Goal: Information Seeking & Learning: Learn about a topic

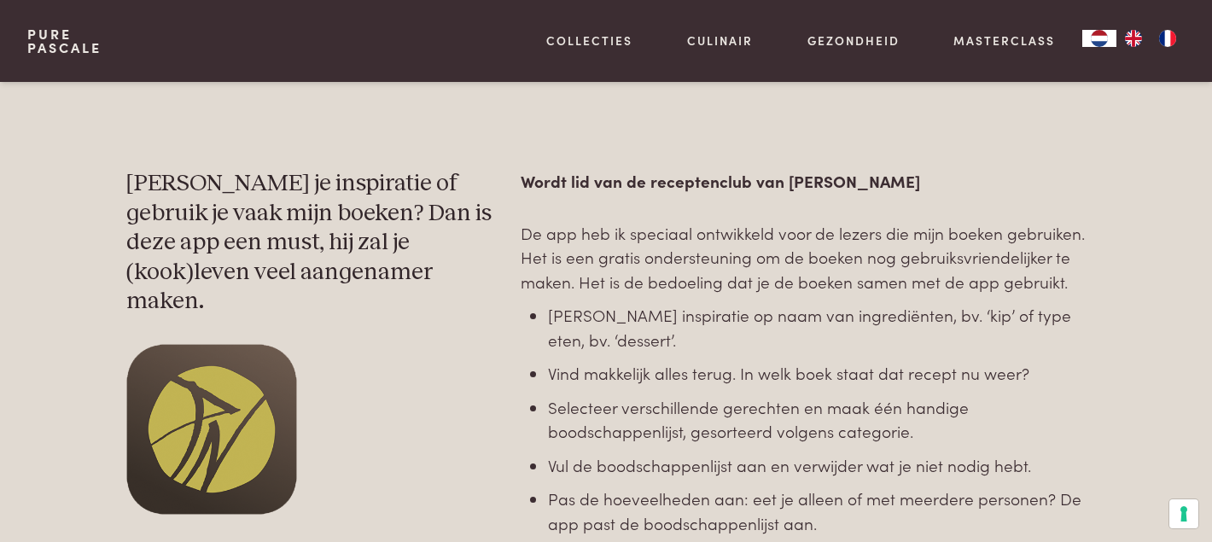
scroll to position [814, 0]
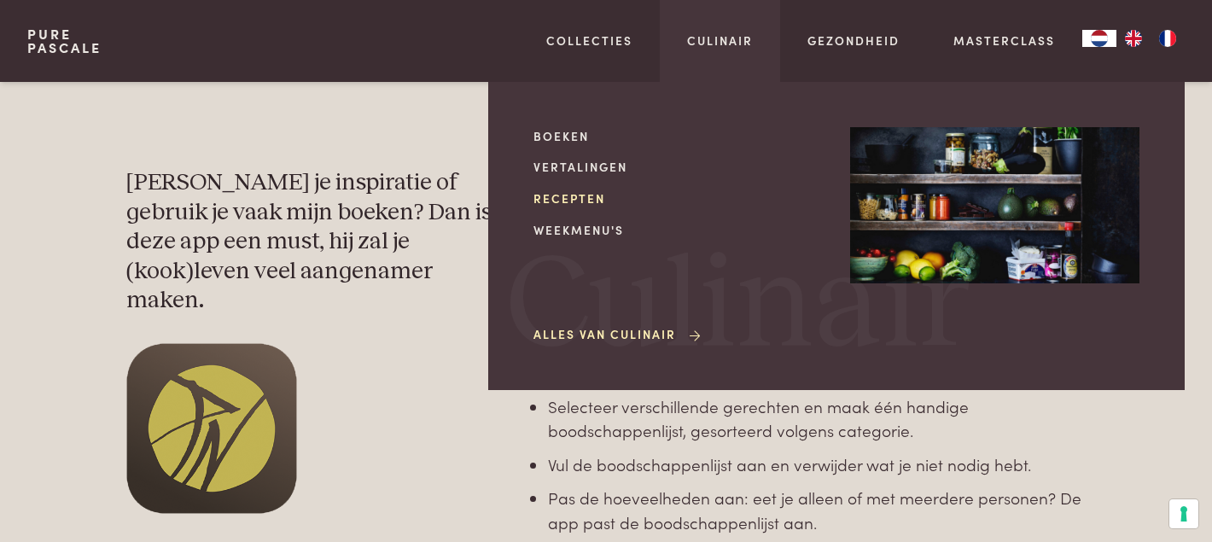
click at [564, 196] on link "Recepten" at bounding box center [677, 198] width 289 height 18
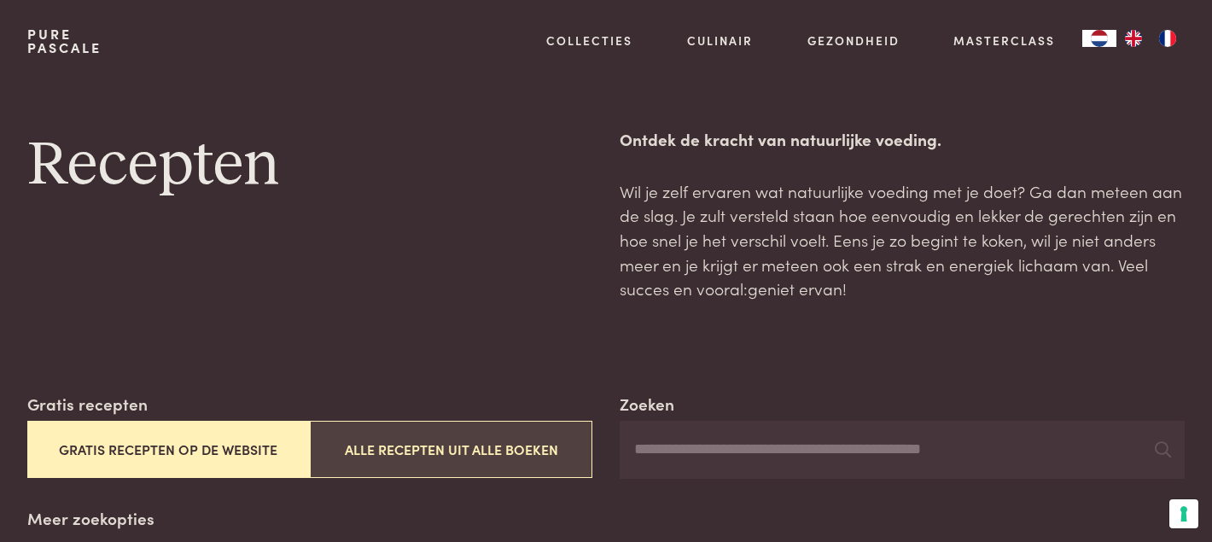
click at [479, 454] on button "Alle recepten uit alle boeken" at bounding box center [451, 449] width 282 height 57
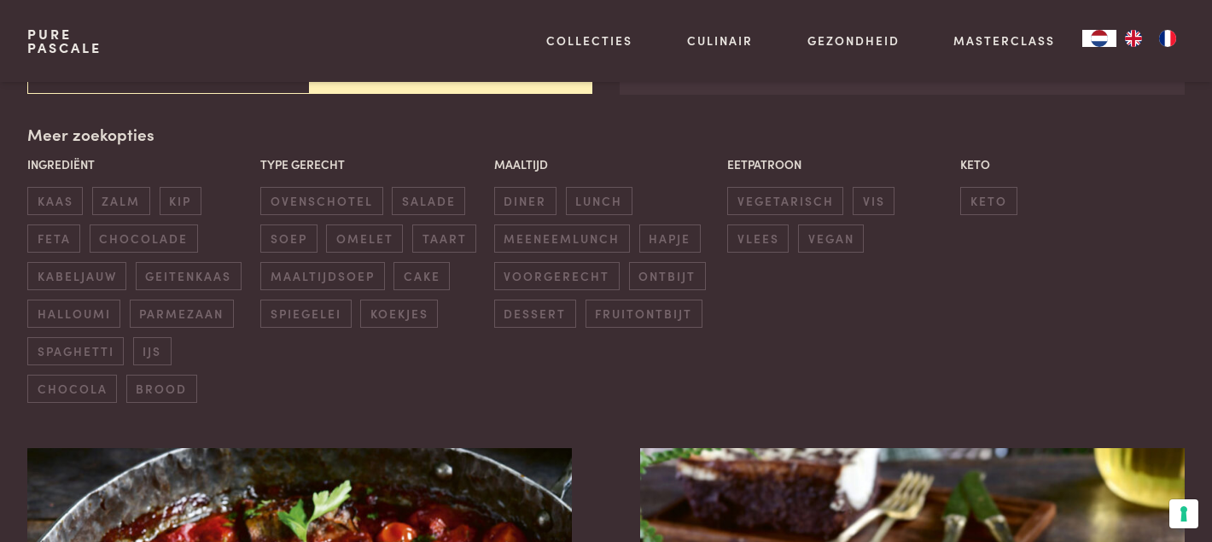
scroll to position [392, 0]
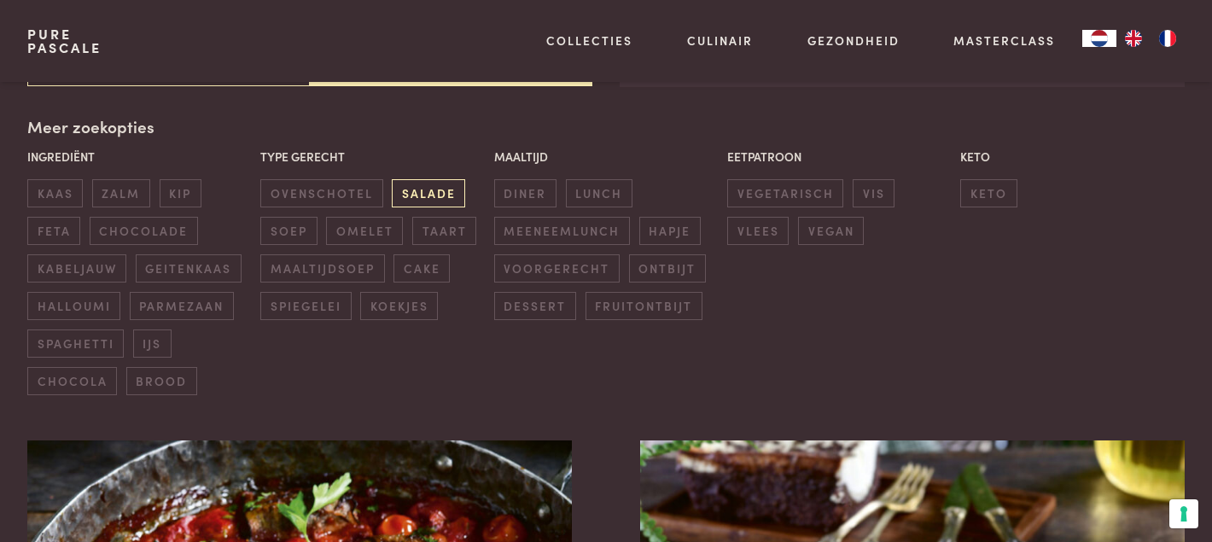
click at [419, 186] on span "salade" at bounding box center [428, 193] width 73 height 28
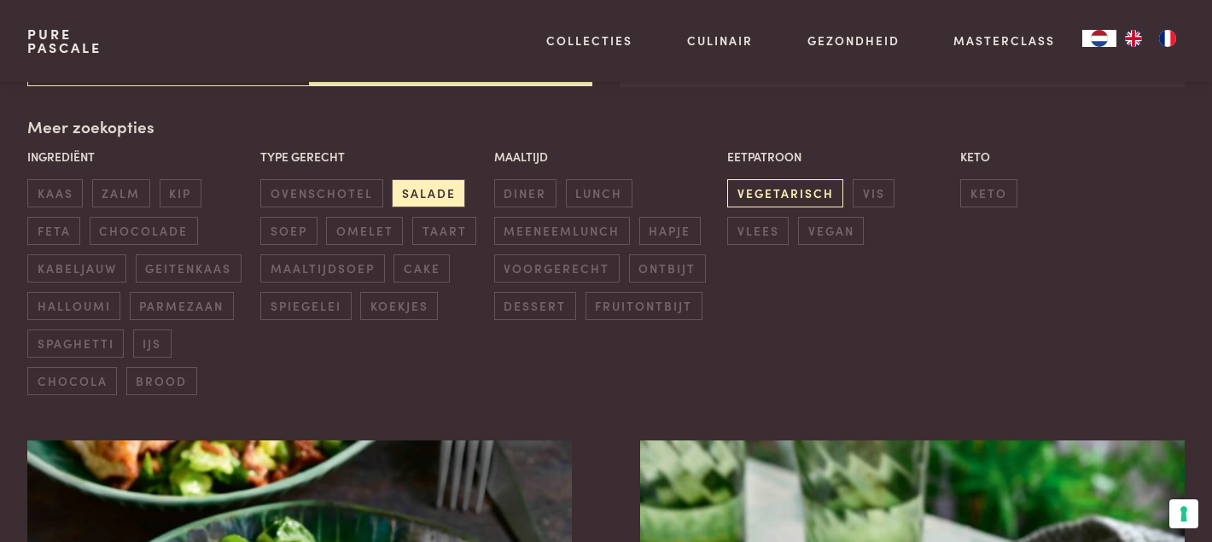
click at [773, 193] on span "vegetarisch" at bounding box center [785, 193] width 116 height 28
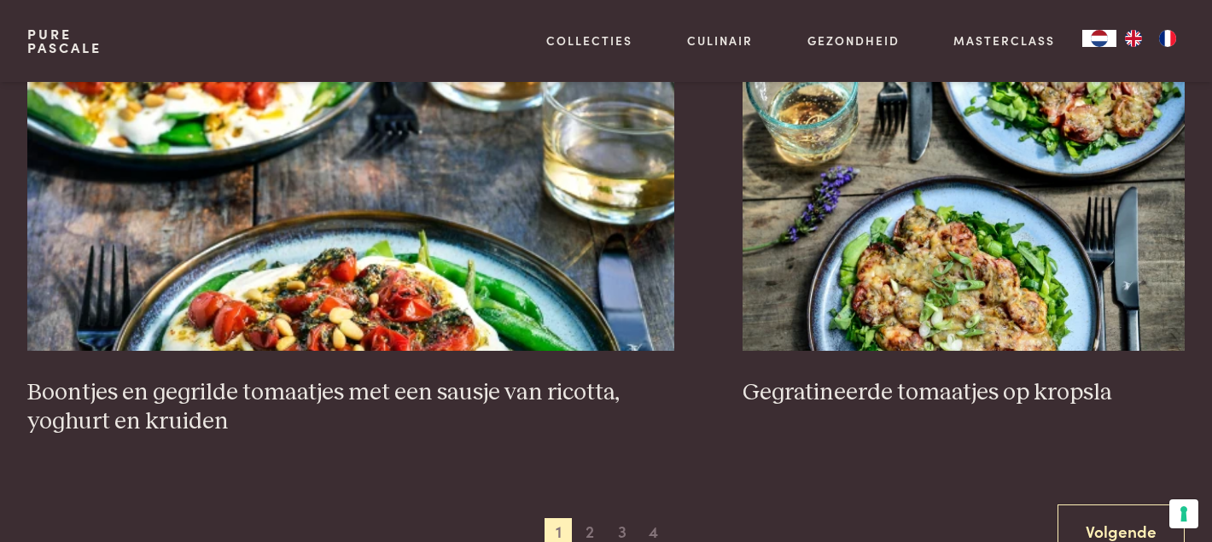
scroll to position [3288, 0]
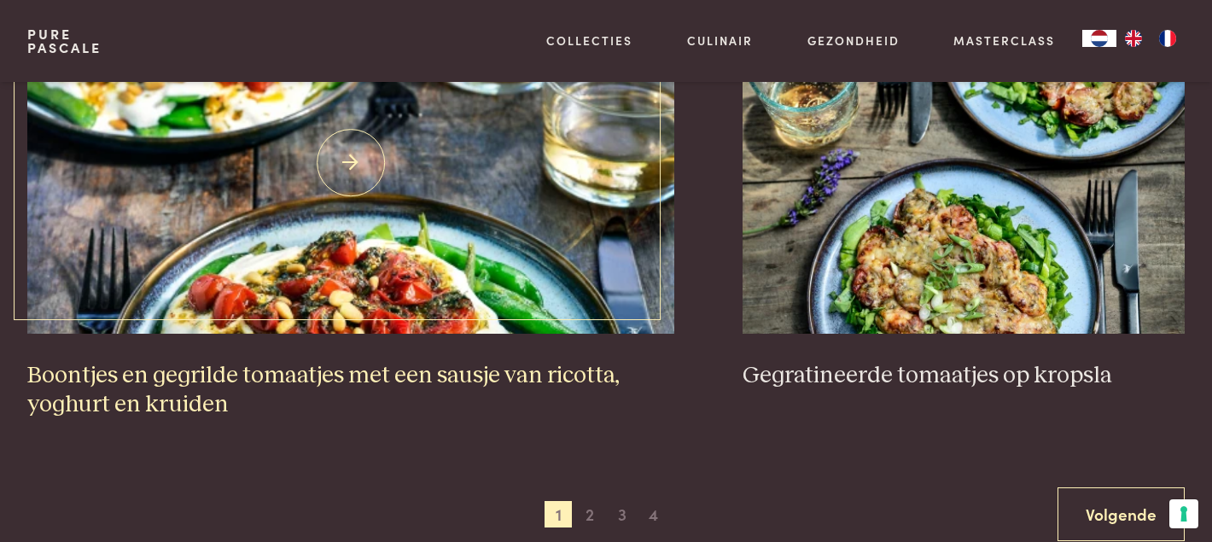
click at [274, 361] on h3 "Boontjes en gegrilde tomaatjes met een sausje van ricotta, yoghurt en kruiden" at bounding box center [350, 390] width 647 height 59
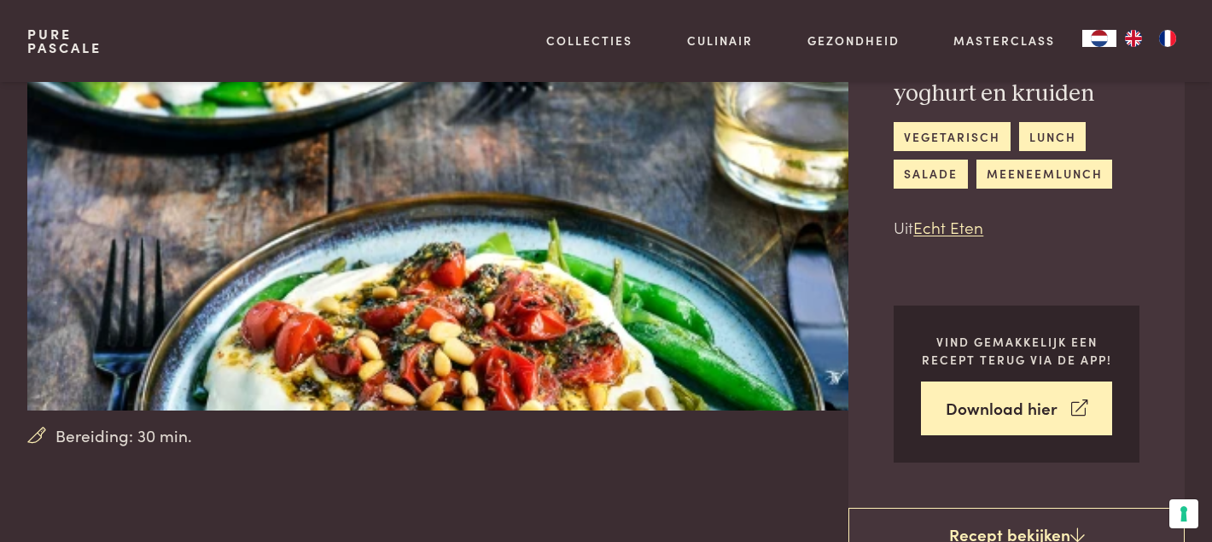
scroll to position [194, 0]
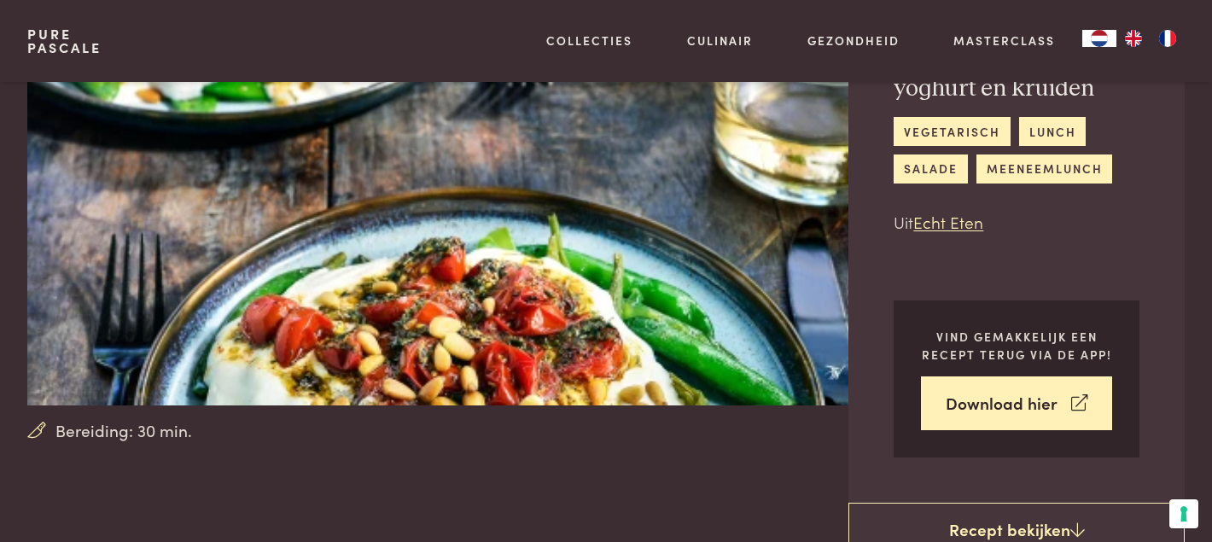
click at [642, 348] on img at bounding box center [457, 146] width 861 height 517
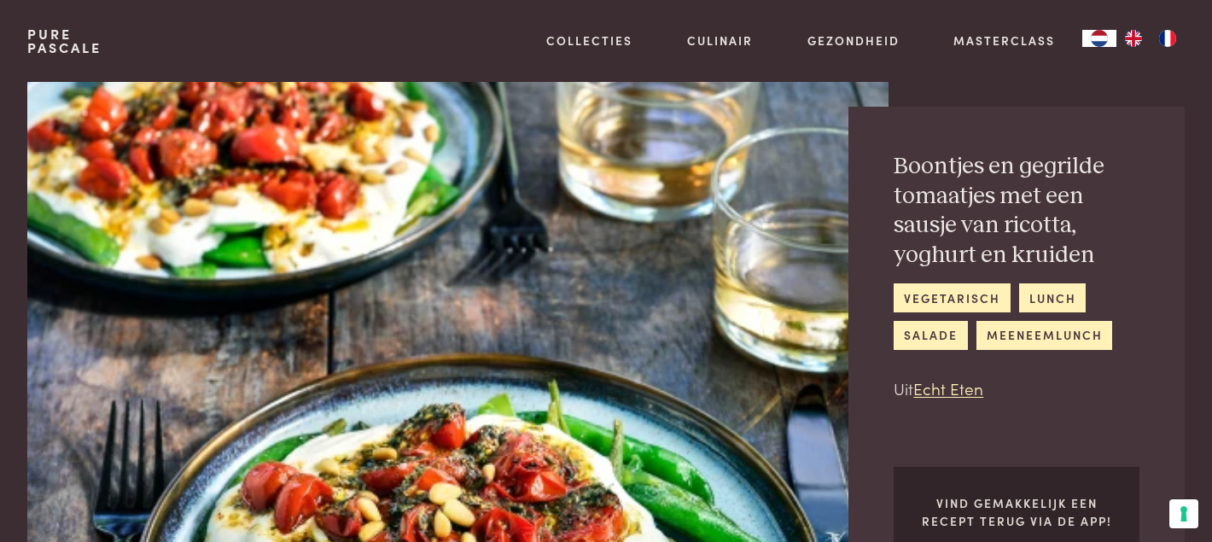
scroll to position [0, 0]
